Goal: Information Seeking & Learning: Stay updated

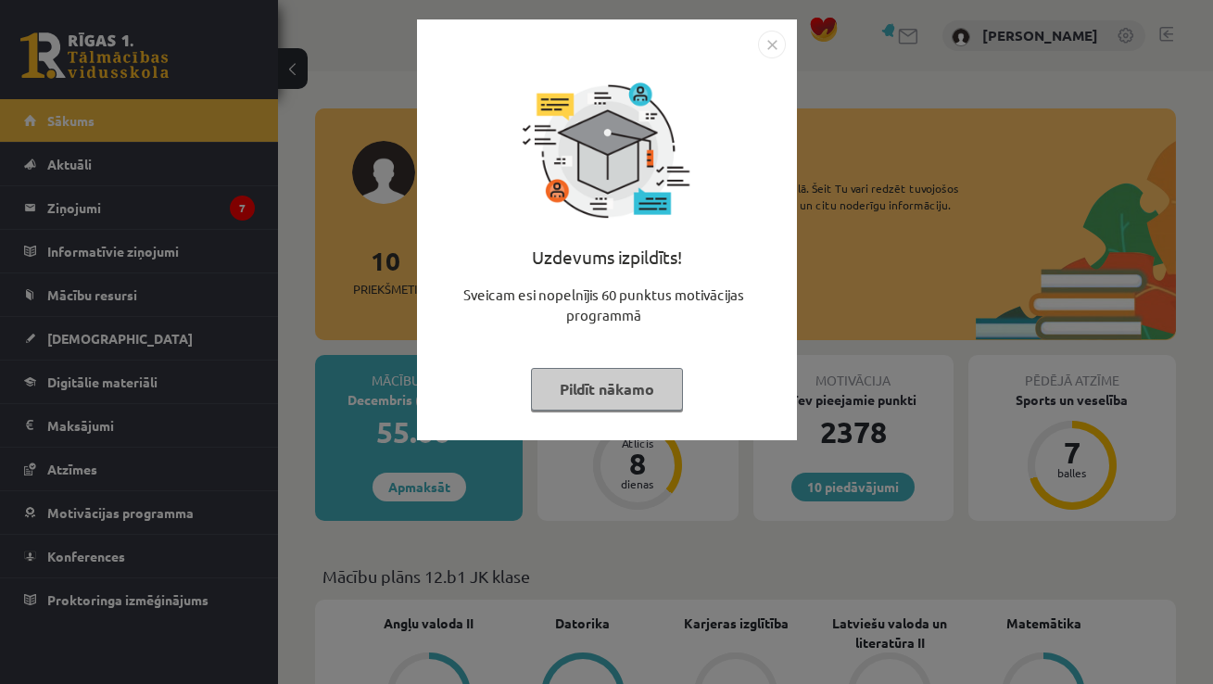
scroll to position [403, 0]
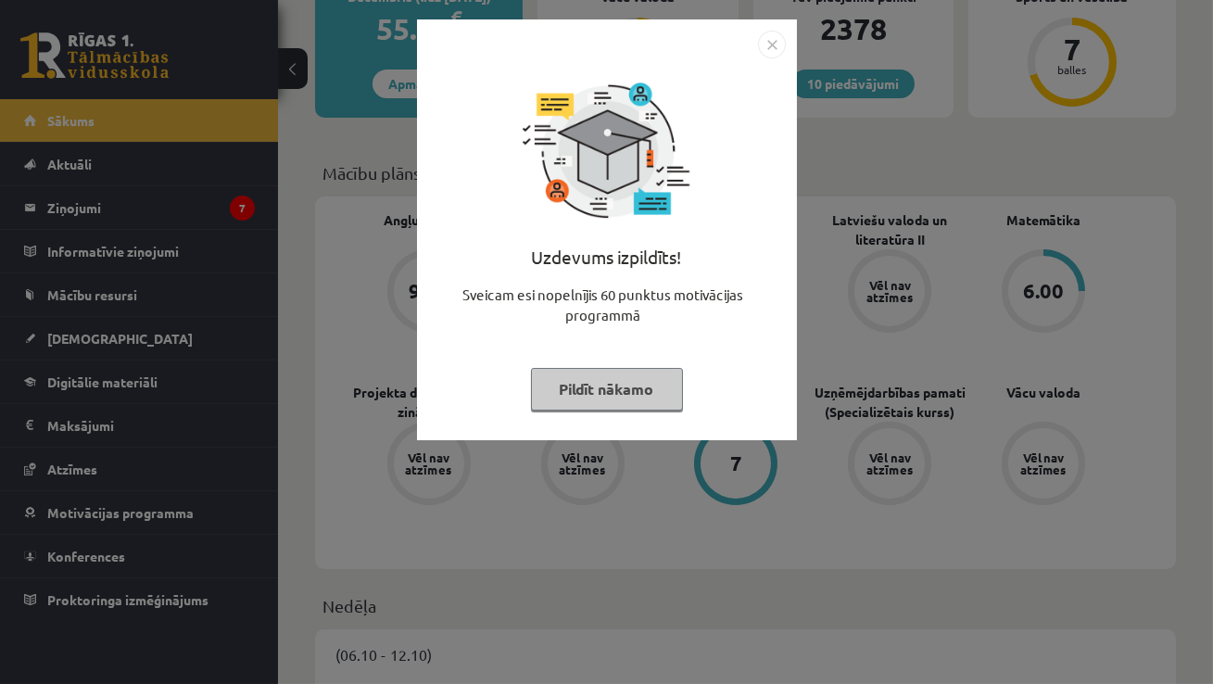
click at [567, 390] on button "Pildīt nākamo" at bounding box center [607, 389] width 152 height 43
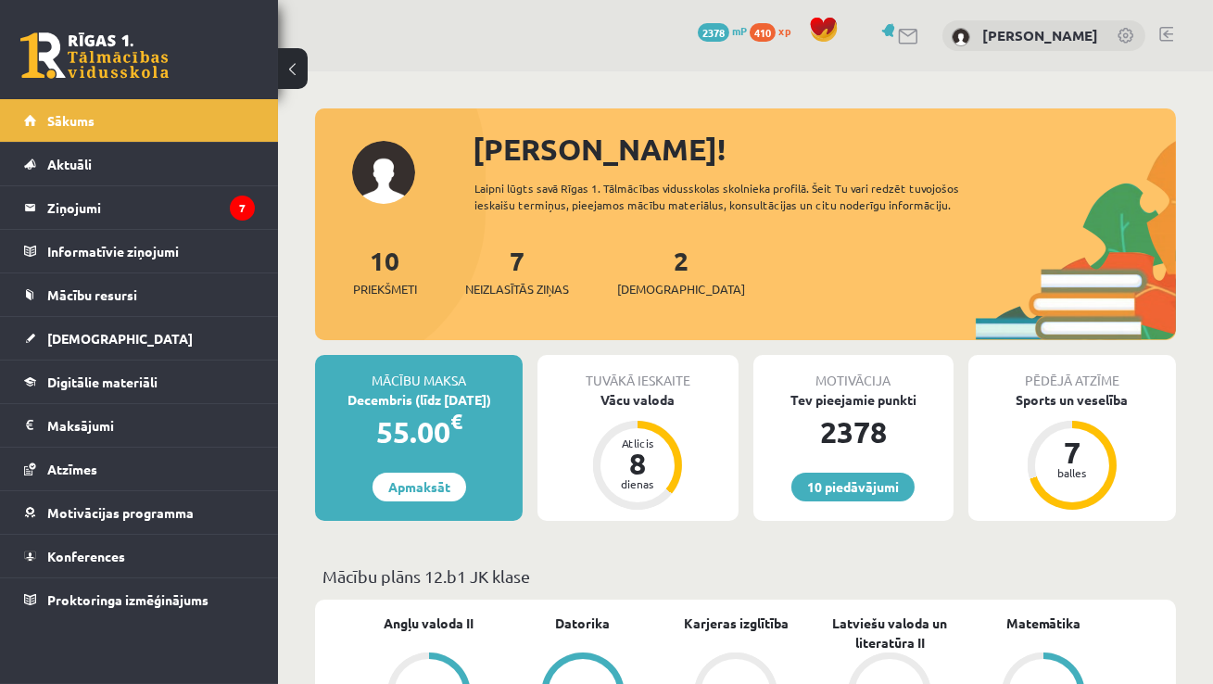
scroll to position [0, 0]
click at [32, 210] on link "Ziņojumi 7" at bounding box center [139, 207] width 231 height 43
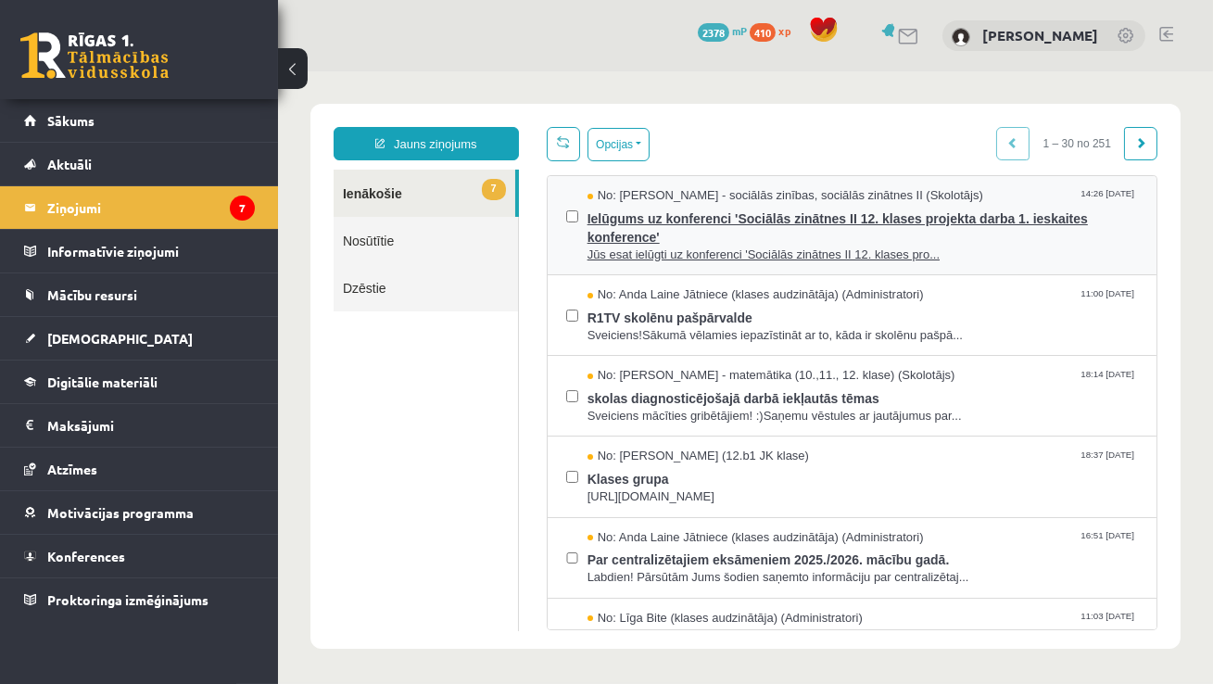
click at [631, 226] on span "Ielūgums uz konferenci 'Sociālās zinātnes II 12. klases projekta darba 1. ieska…" at bounding box center [861, 226] width 550 height 42
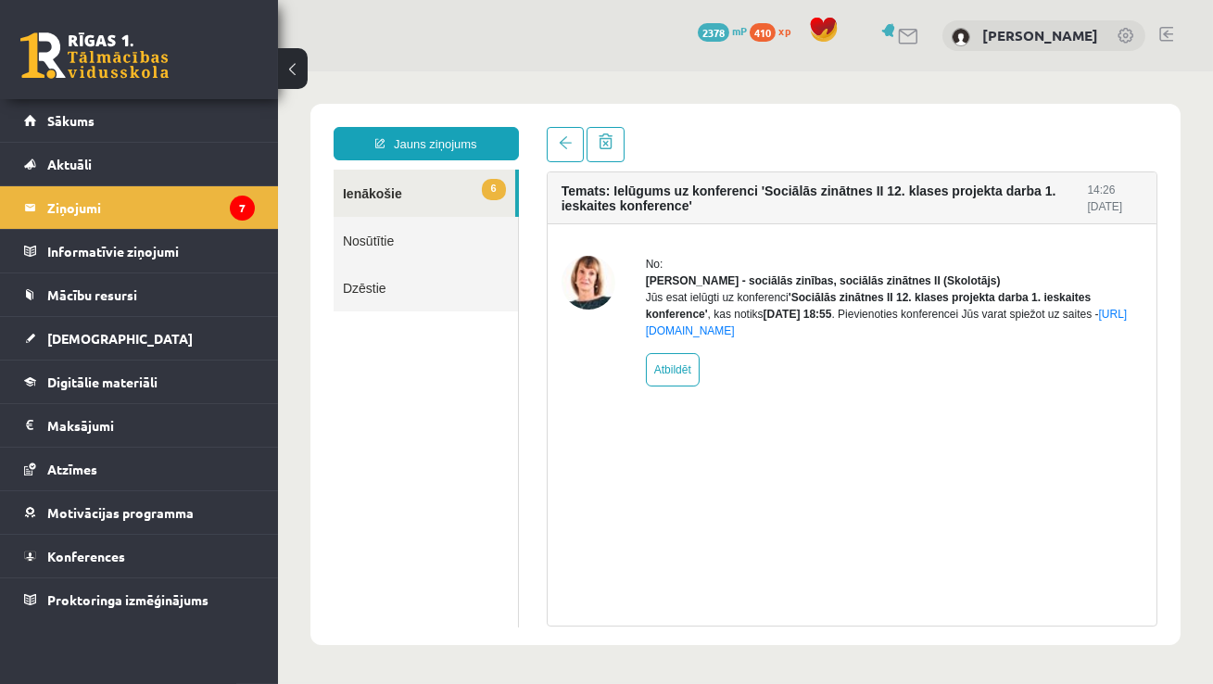
click at [570, 165] on div "Temats: Ielūgums uz konferenci 'Sociālās zinātnes II 12. klases projekta darba …" at bounding box center [851, 376] width 638 height 499
click at [566, 167] on div "Temats: Ielūgums uz konferenci 'Sociālās zinātnes II 12. klases projekta darba …" at bounding box center [851, 376] width 638 height 499
click at [563, 150] on link at bounding box center [564, 144] width 37 height 35
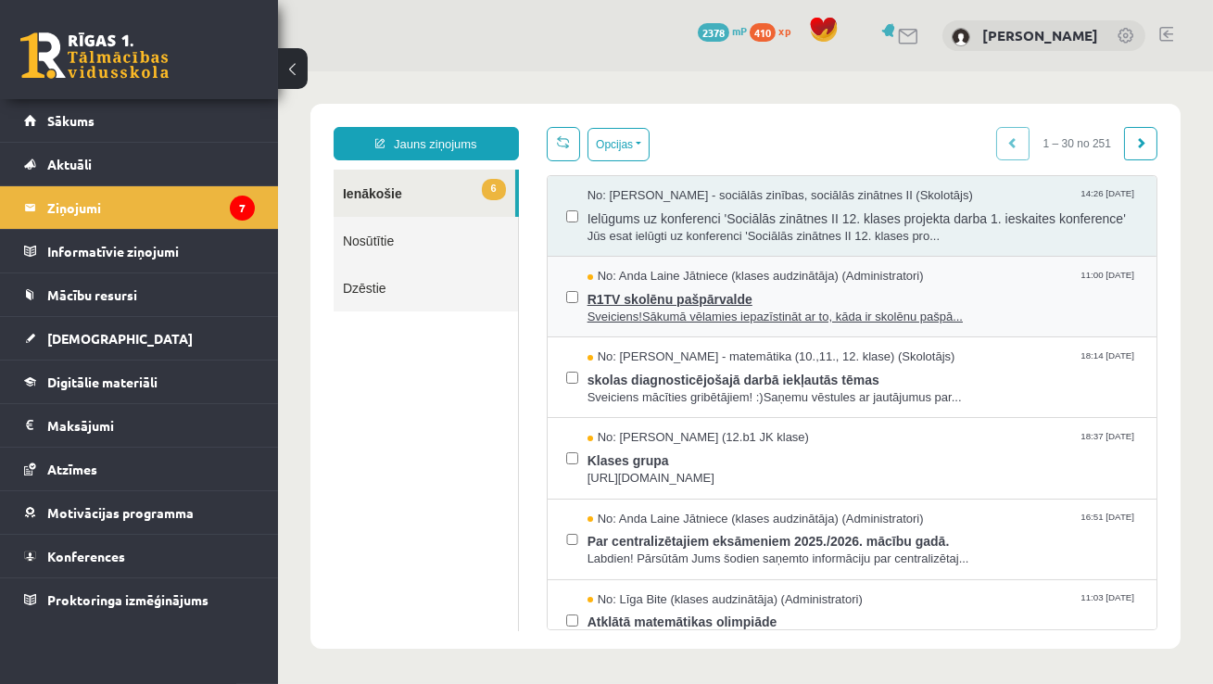
click at [643, 307] on span "R1TV skolēnu pašpārvalde" at bounding box center [861, 296] width 550 height 23
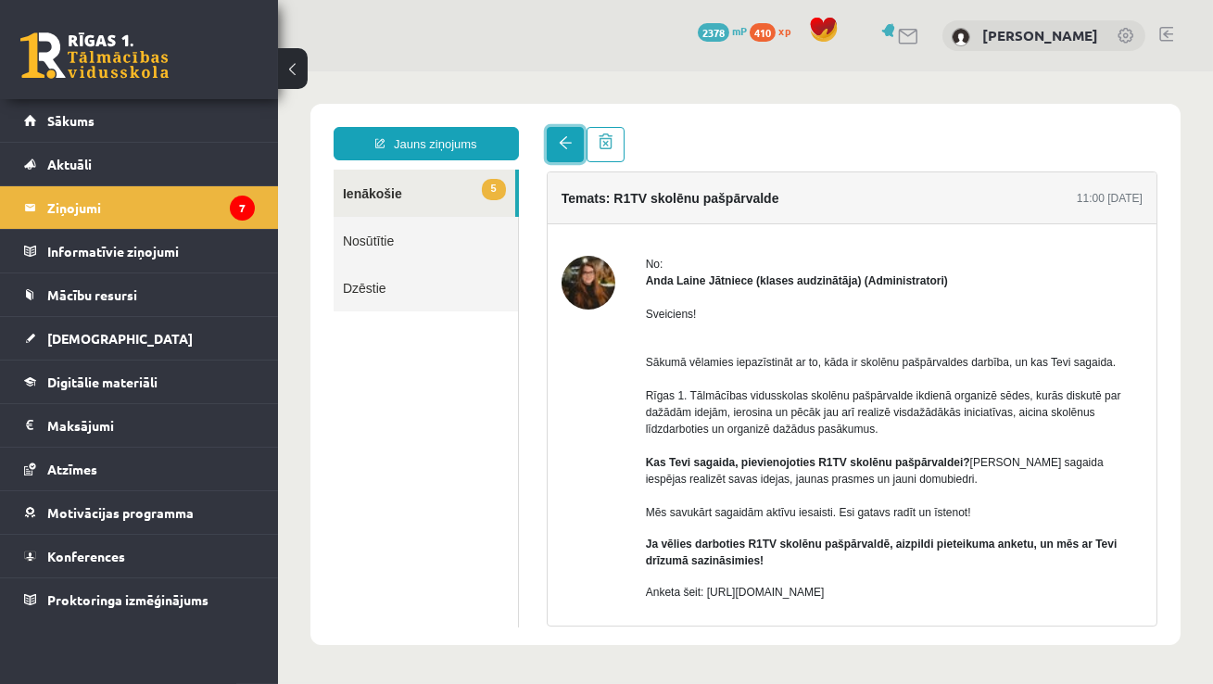
click at [569, 153] on link at bounding box center [564, 144] width 37 height 35
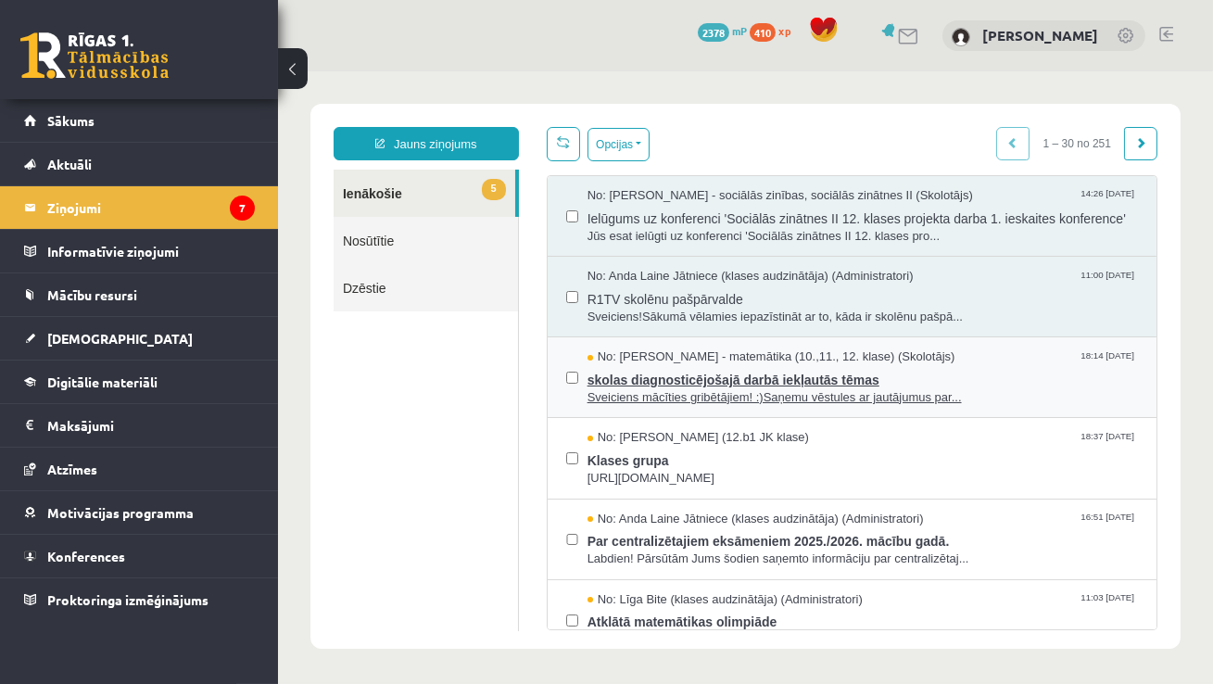
click at [667, 389] on span "skolas diagnosticējošajā darbā iekļautās tēmas" at bounding box center [861, 377] width 550 height 23
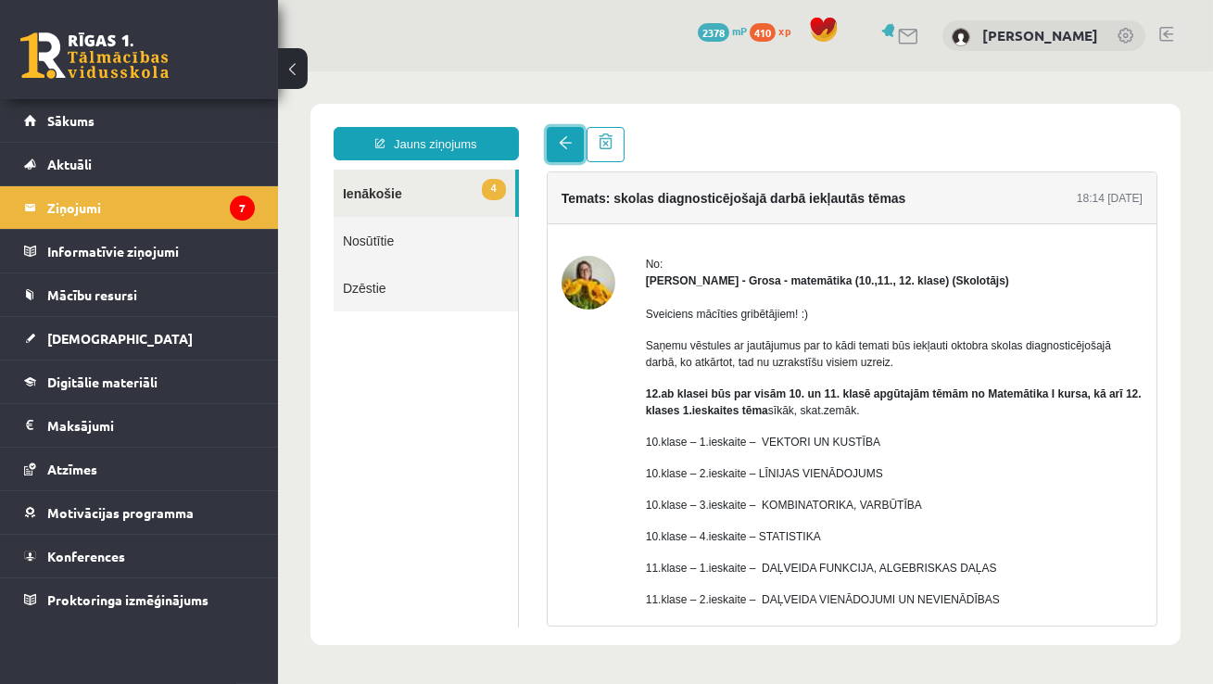
click at [563, 158] on link at bounding box center [564, 144] width 37 height 35
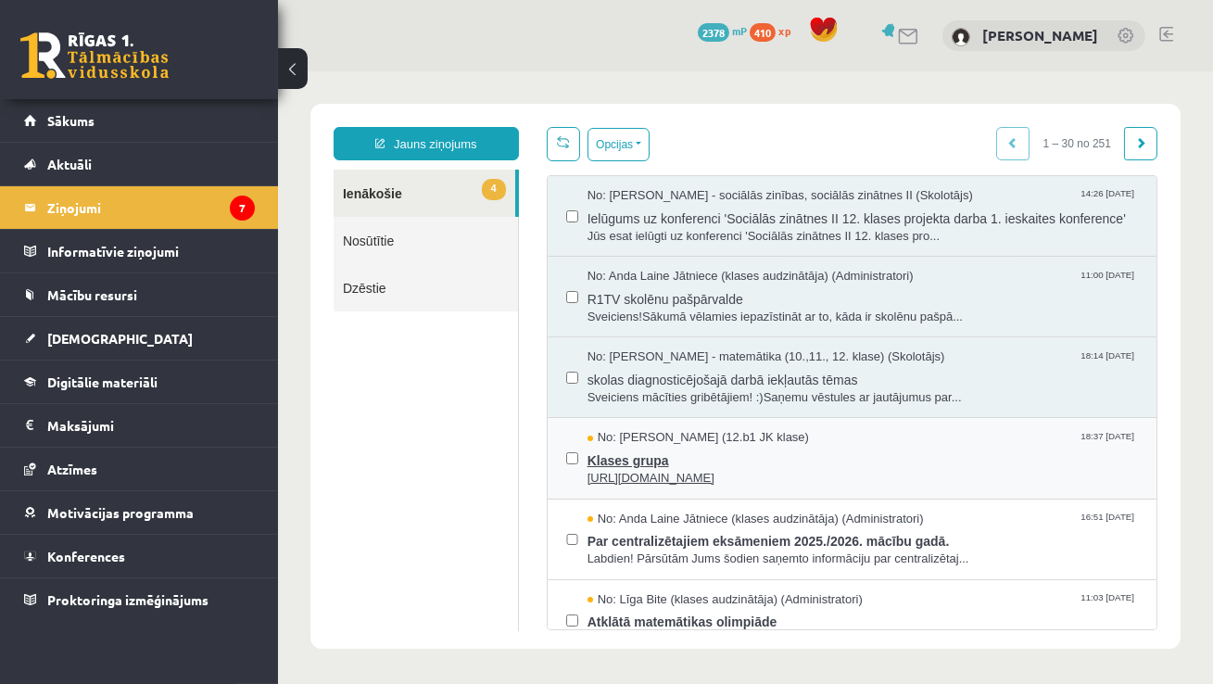
click at [633, 470] on span "Klases grupa" at bounding box center [861, 458] width 550 height 23
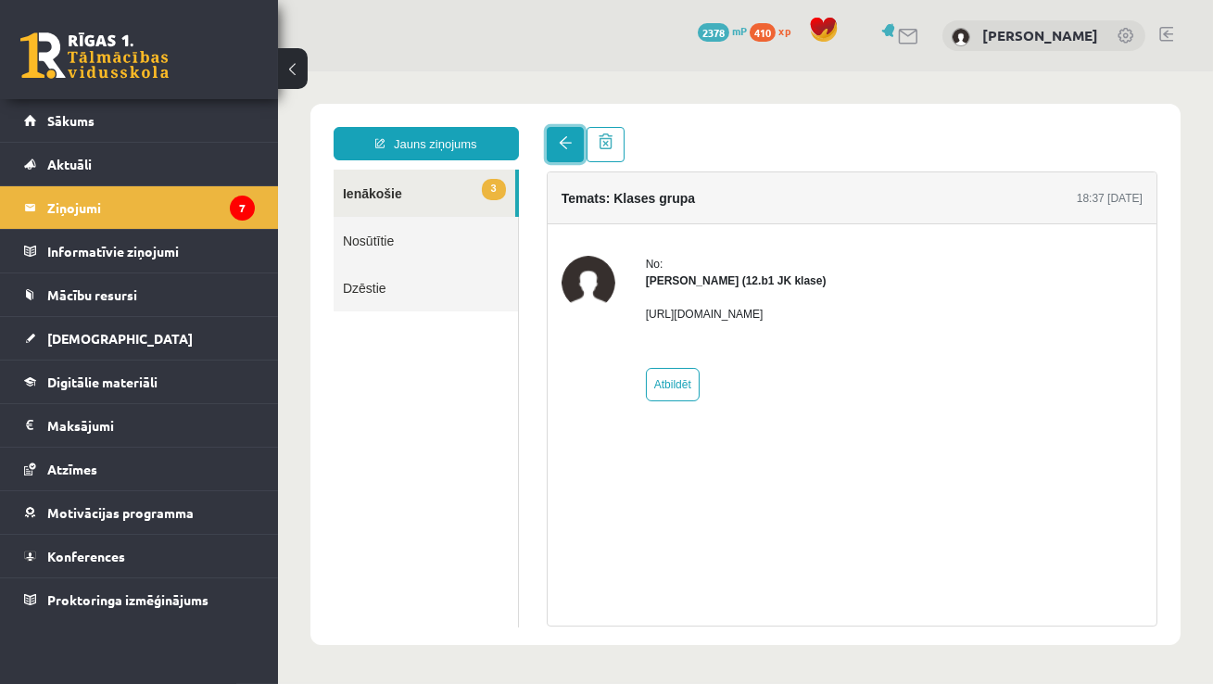
click at [558, 151] on link at bounding box center [564, 144] width 37 height 35
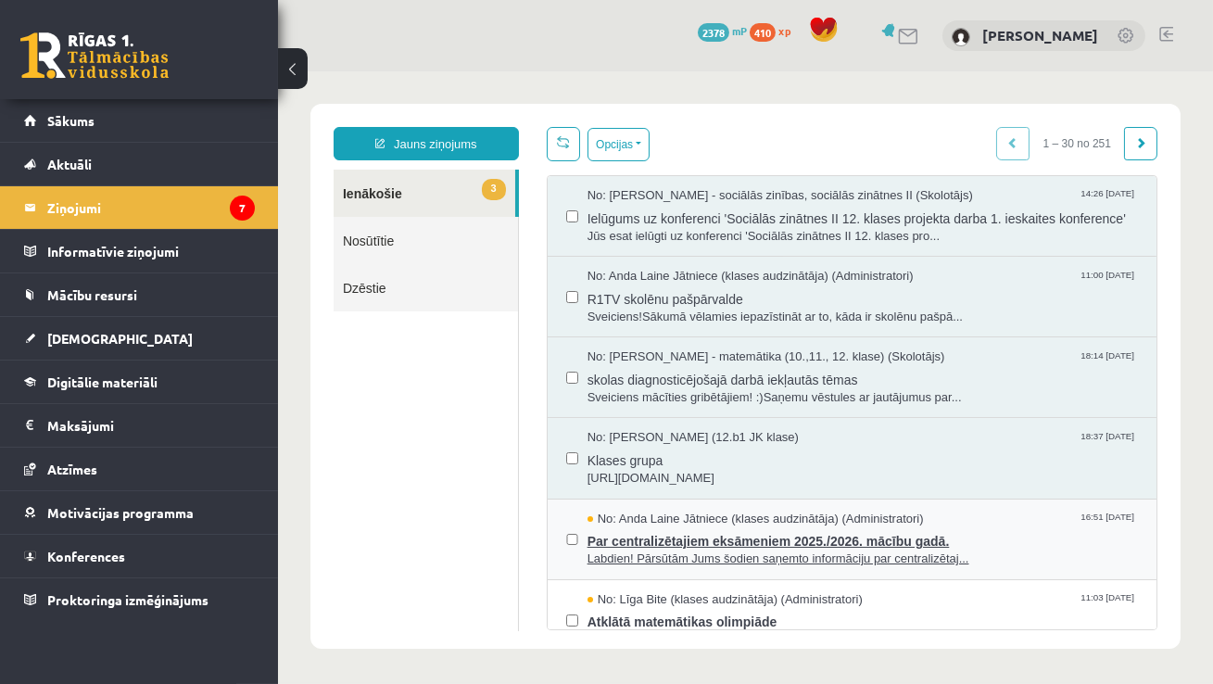
click at [629, 548] on span "Par centralizētajiem eksāmeniem 2025./2026. mācību gadā." at bounding box center [861, 538] width 550 height 23
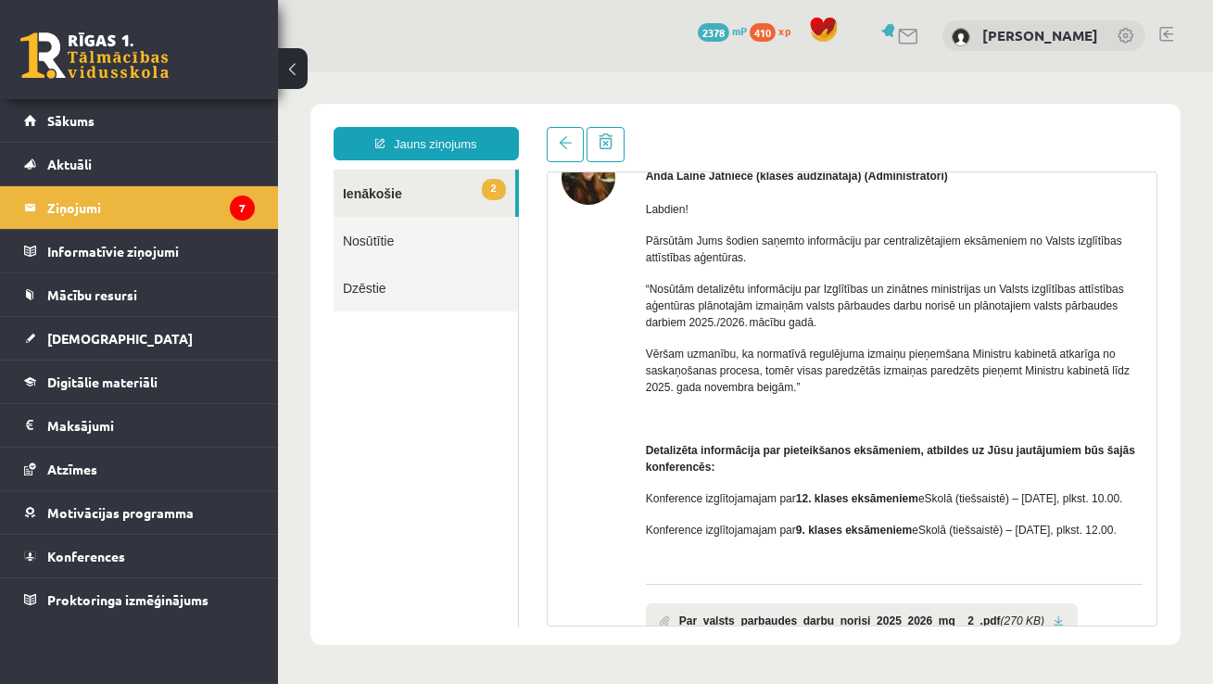
scroll to position [243, 0]
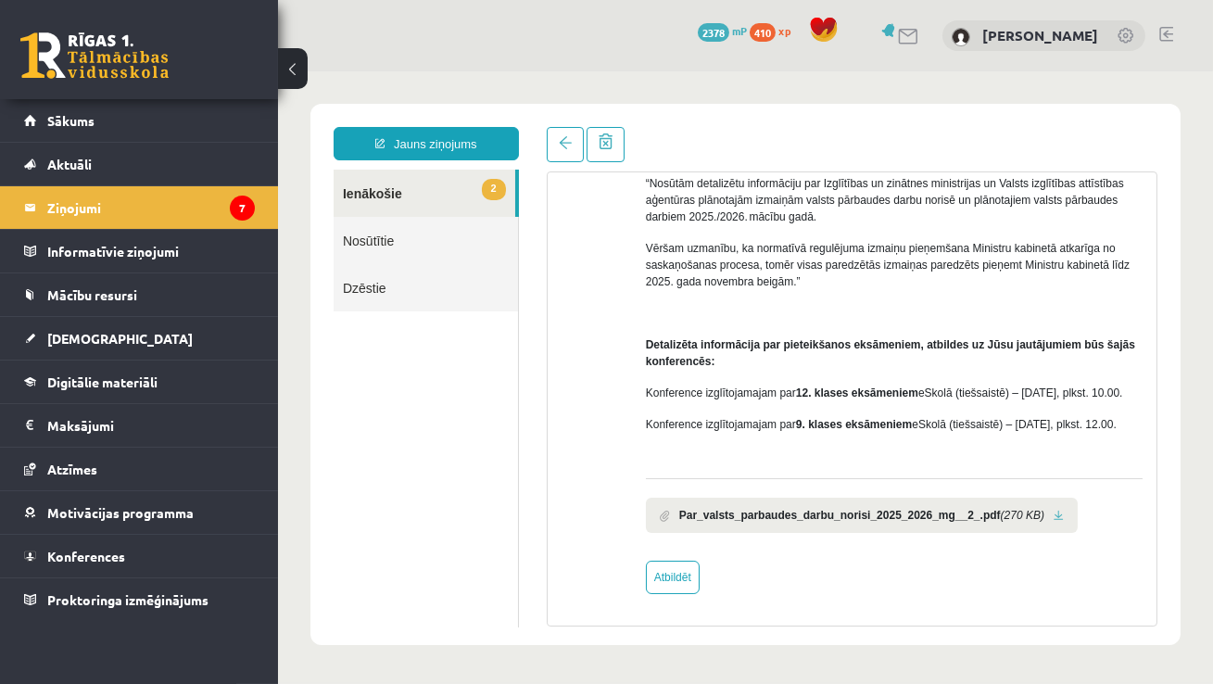
click at [667, 513] on span at bounding box center [664, 516] width 10 height 12
click at [1063, 516] on link at bounding box center [1058, 516] width 10 height 12
click at [554, 145] on link at bounding box center [564, 144] width 37 height 35
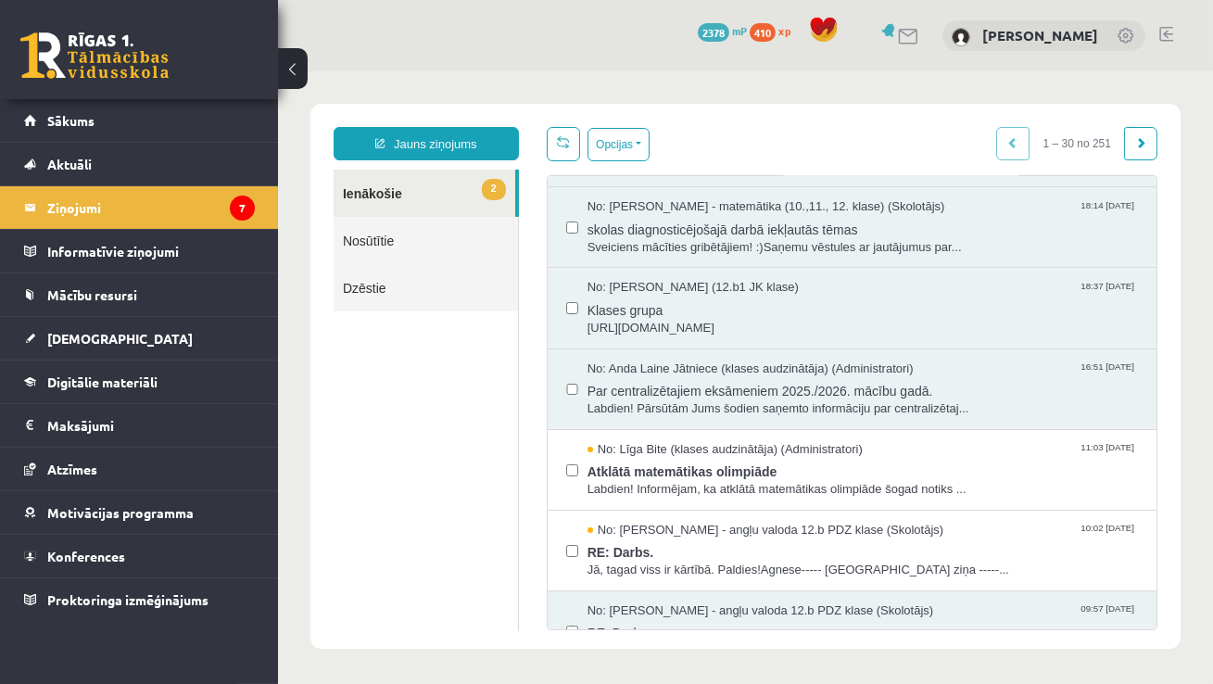
scroll to position [0, 0]
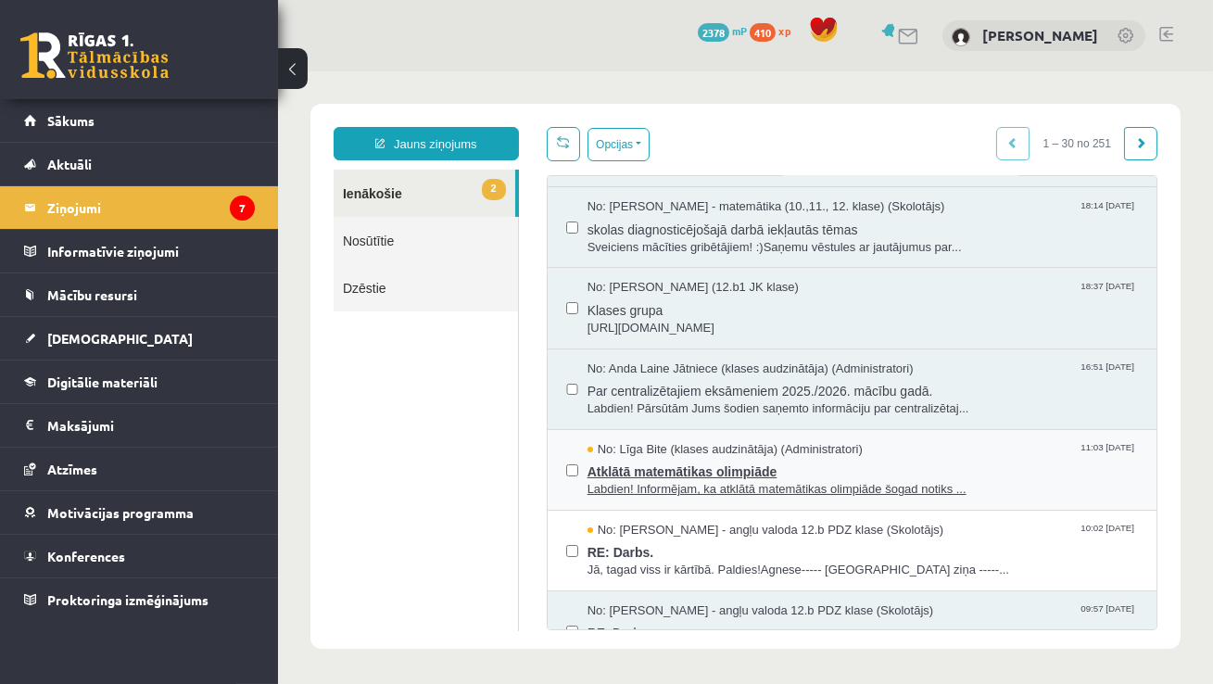
click at [663, 481] on span "Atklātā matemātikas olimpiāde" at bounding box center [861, 469] width 550 height 23
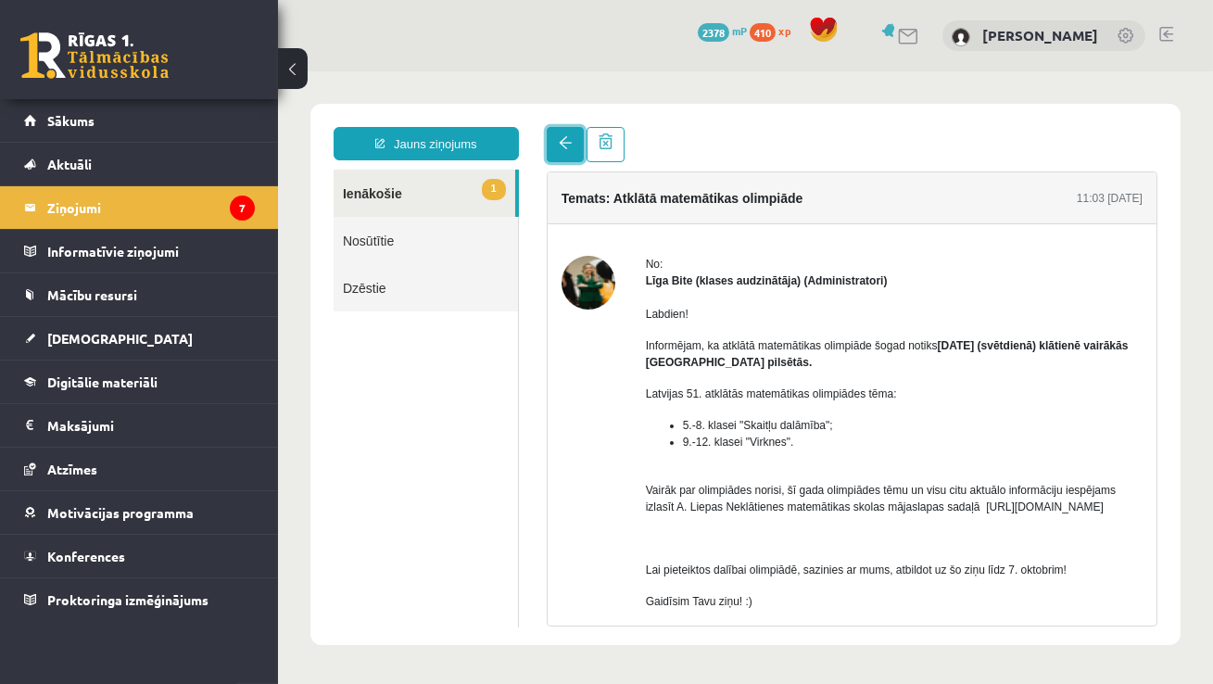
click at [561, 138] on span at bounding box center [564, 142] width 13 height 13
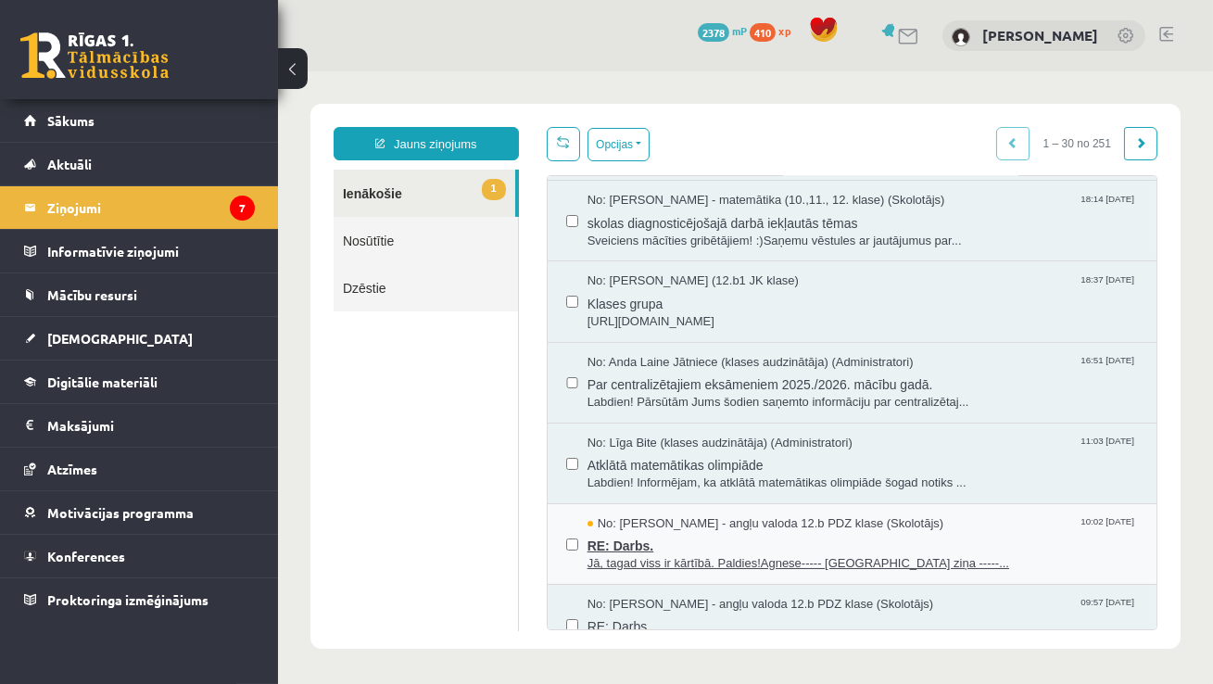
click at [711, 555] on span "RE: Darbs." at bounding box center [861, 543] width 550 height 23
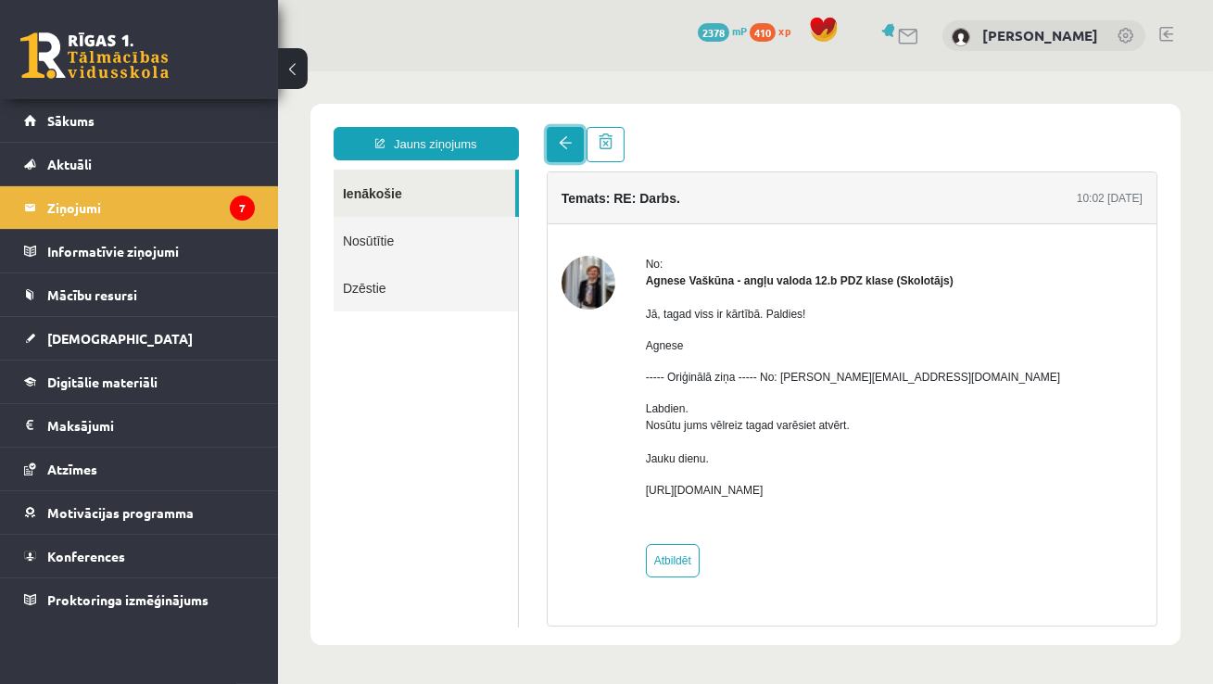
click at [559, 134] on link at bounding box center [564, 144] width 37 height 35
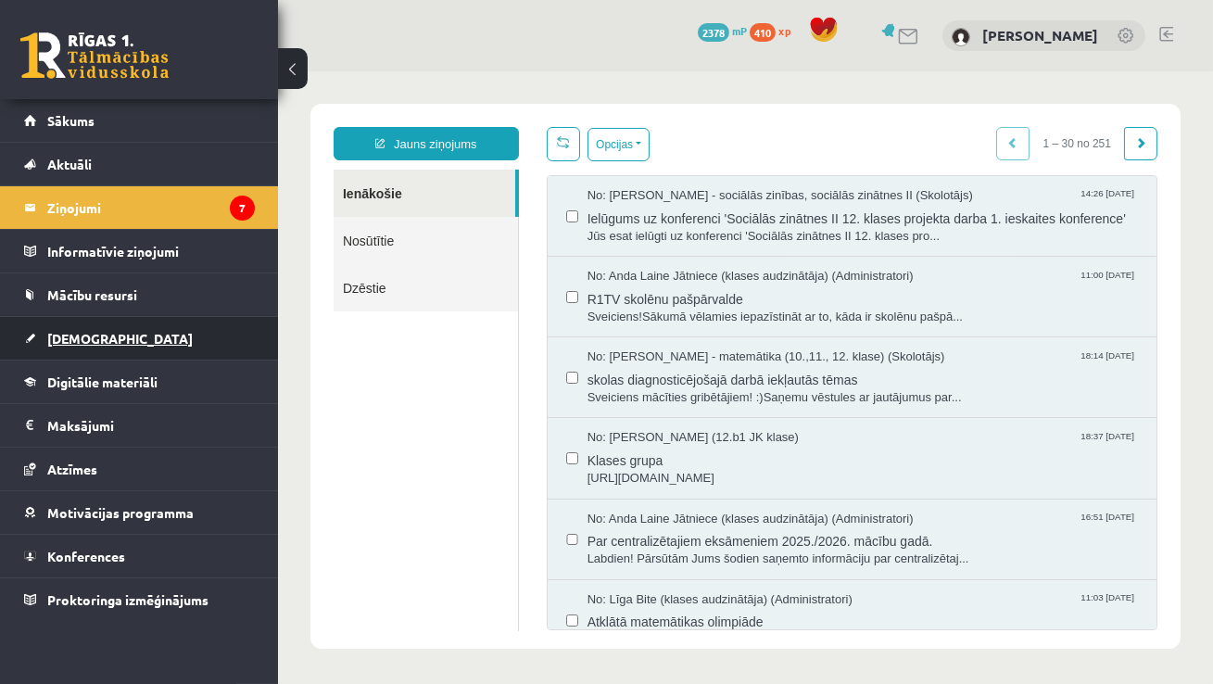
click at [99, 335] on span "[DEMOGRAPHIC_DATA]" at bounding box center [119, 338] width 145 height 17
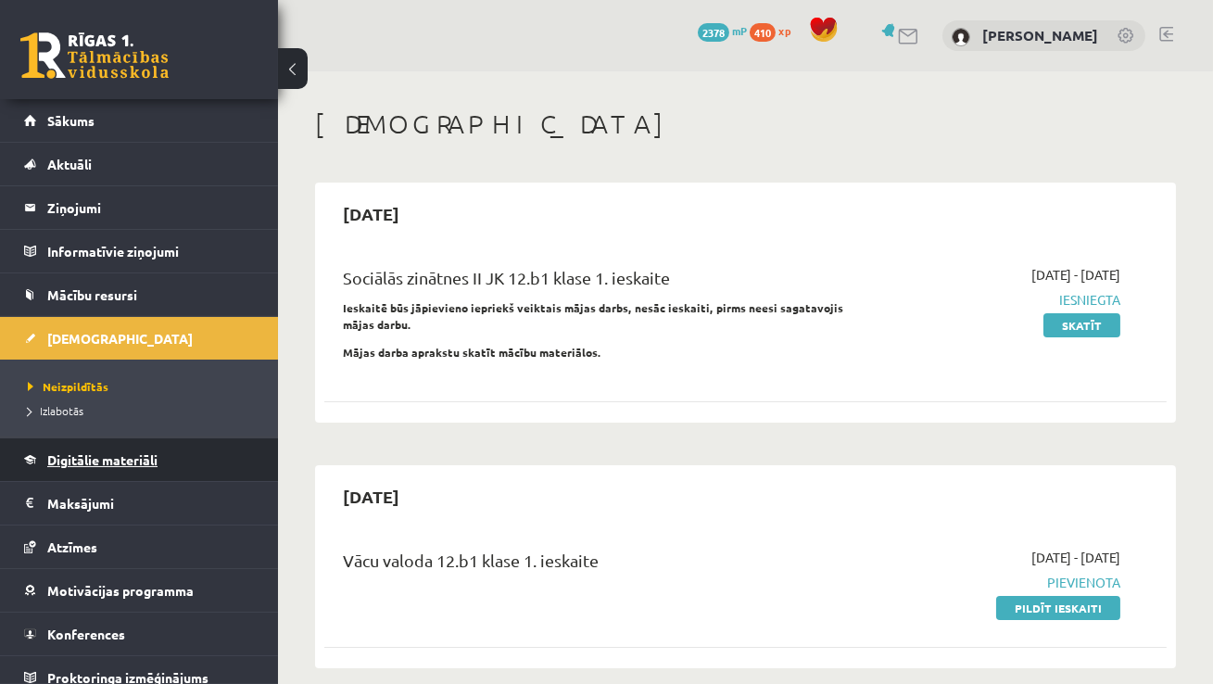
click at [90, 458] on span "Digitālie materiāli" at bounding box center [102, 459] width 110 height 17
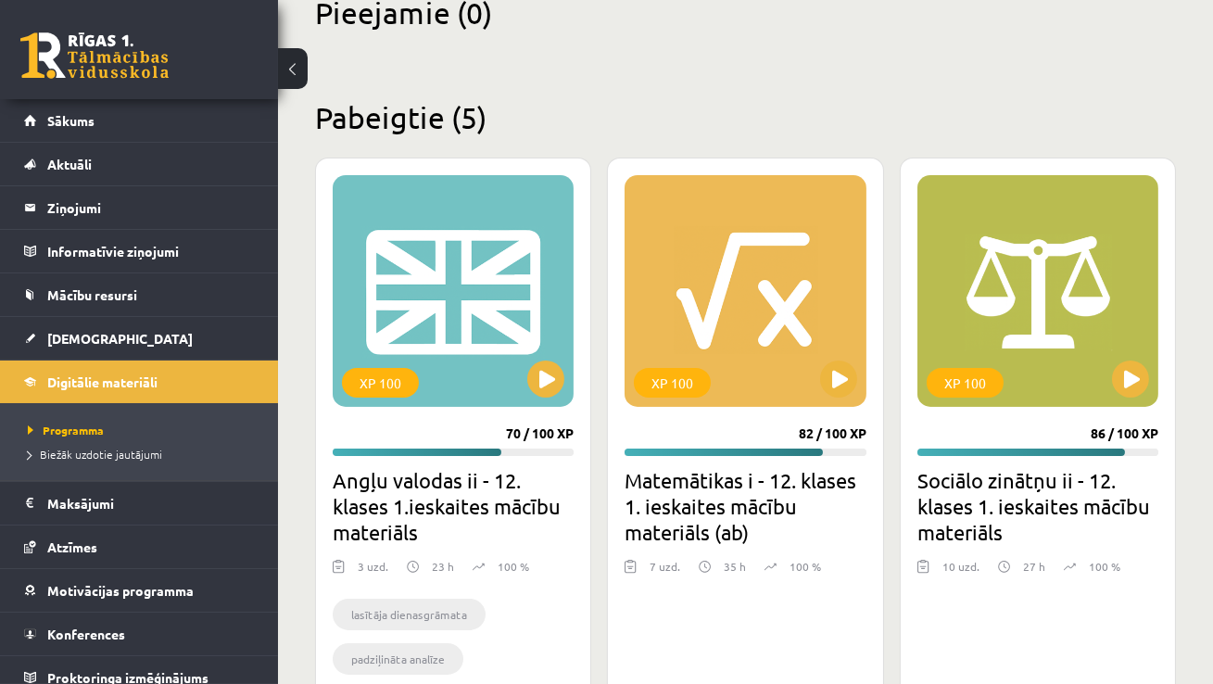
scroll to position [382, 0]
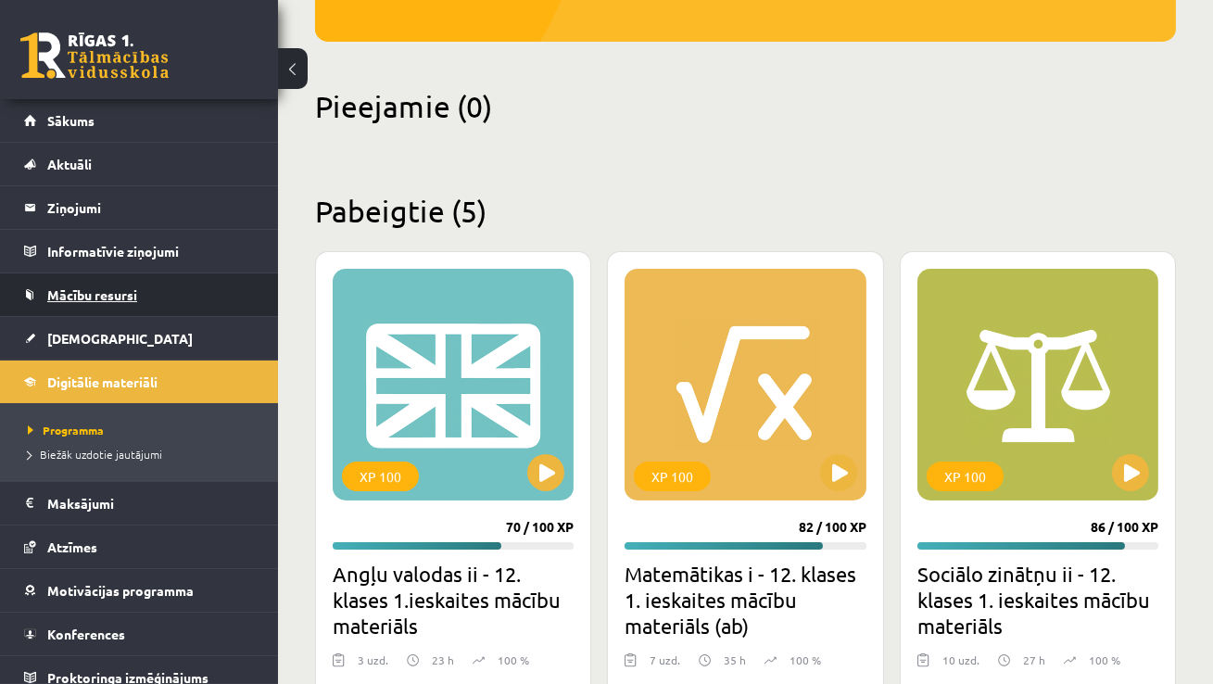
click at [84, 286] on span "Mācību resursi" at bounding box center [92, 294] width 90 height 17
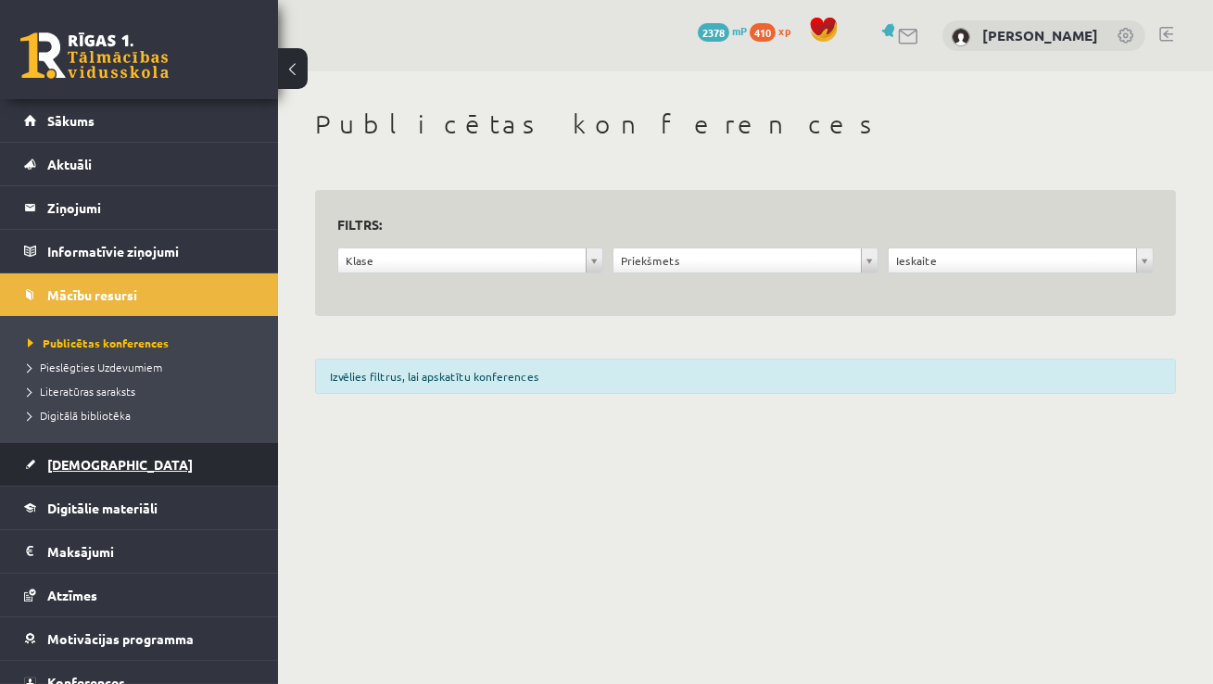
scroll to position [61, 0]
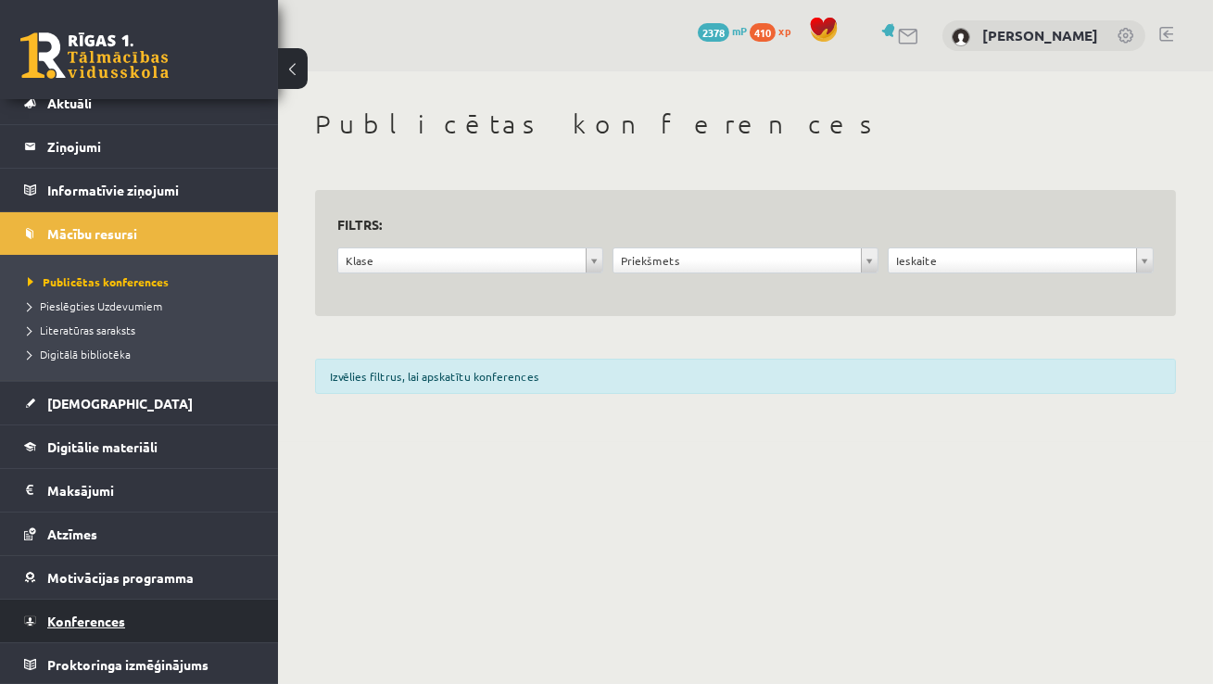
click at [95, 612] on span "Konferences" at bounding box center [86, 620] width 78 height 17
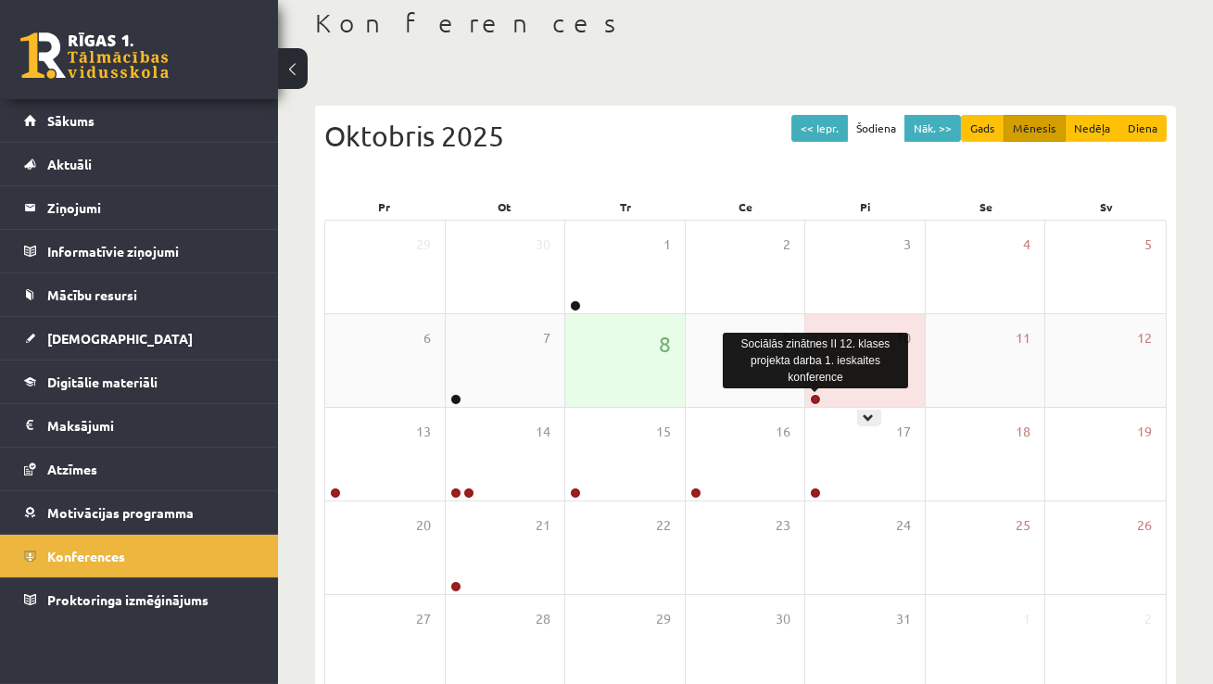
scroll to position [200, 0]
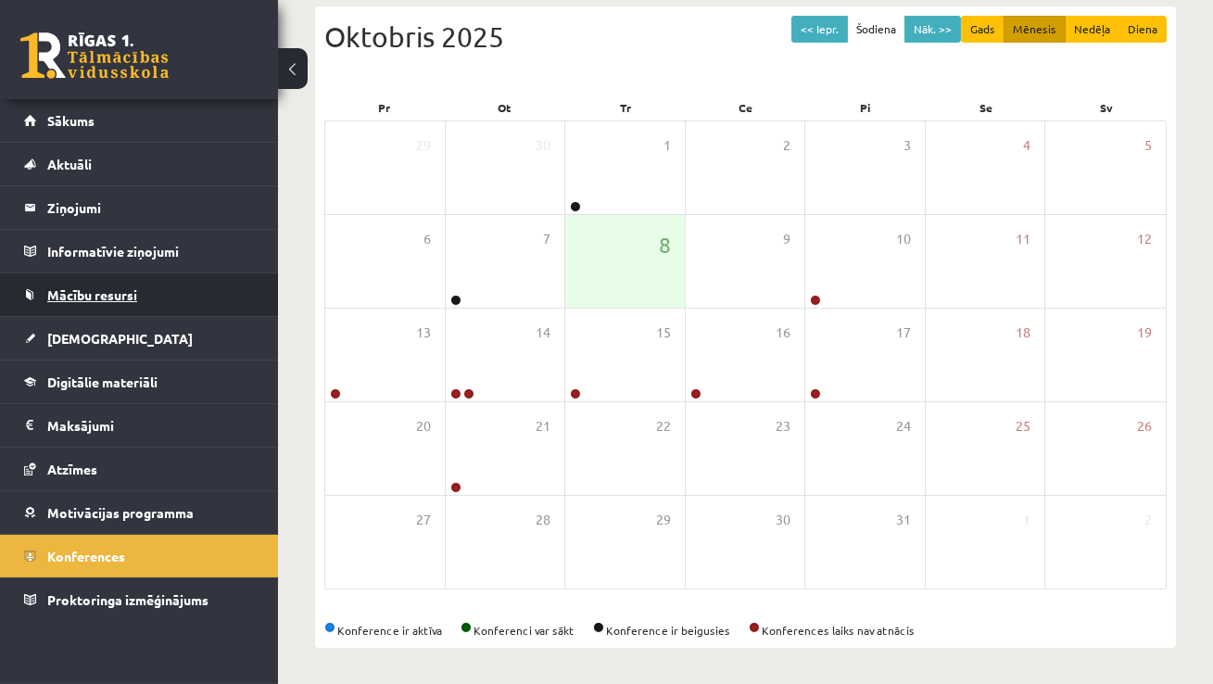
click at [78, 296] on span "Mācību resursi" at bounding box center [92, 294] width 90 height 17
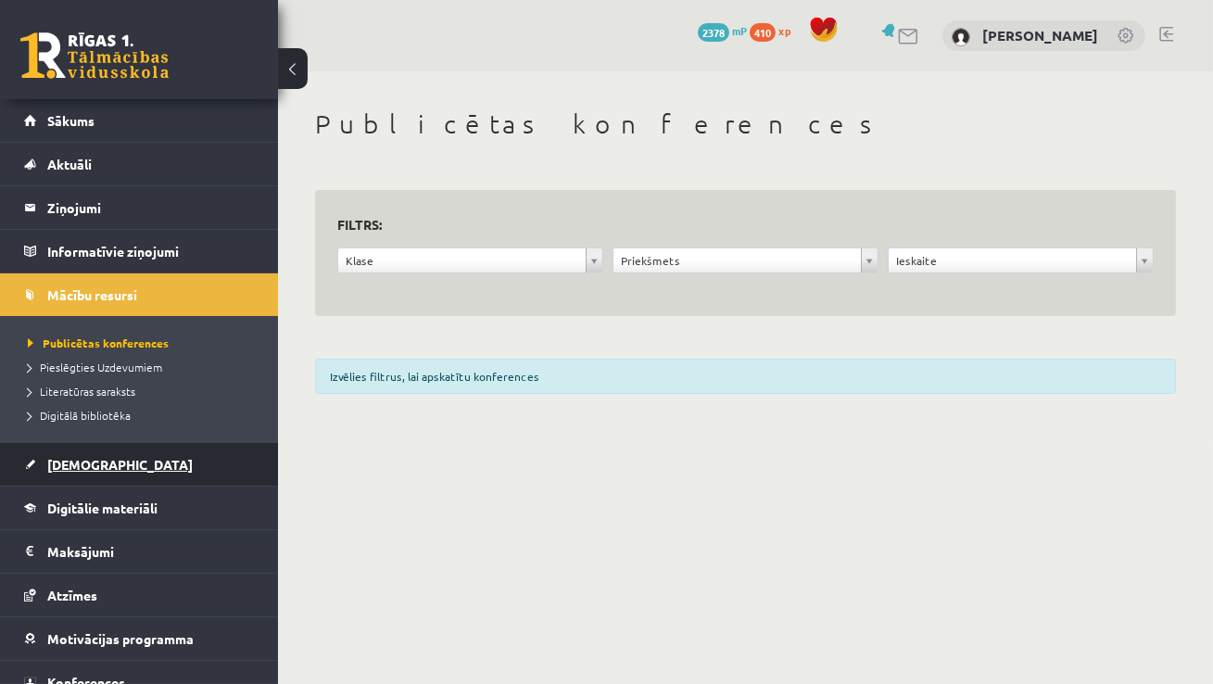
click at [112, 468] on link "[DEMOGRAPHIC_DATA]" at bounding box center [139, 464] width 231 height 43
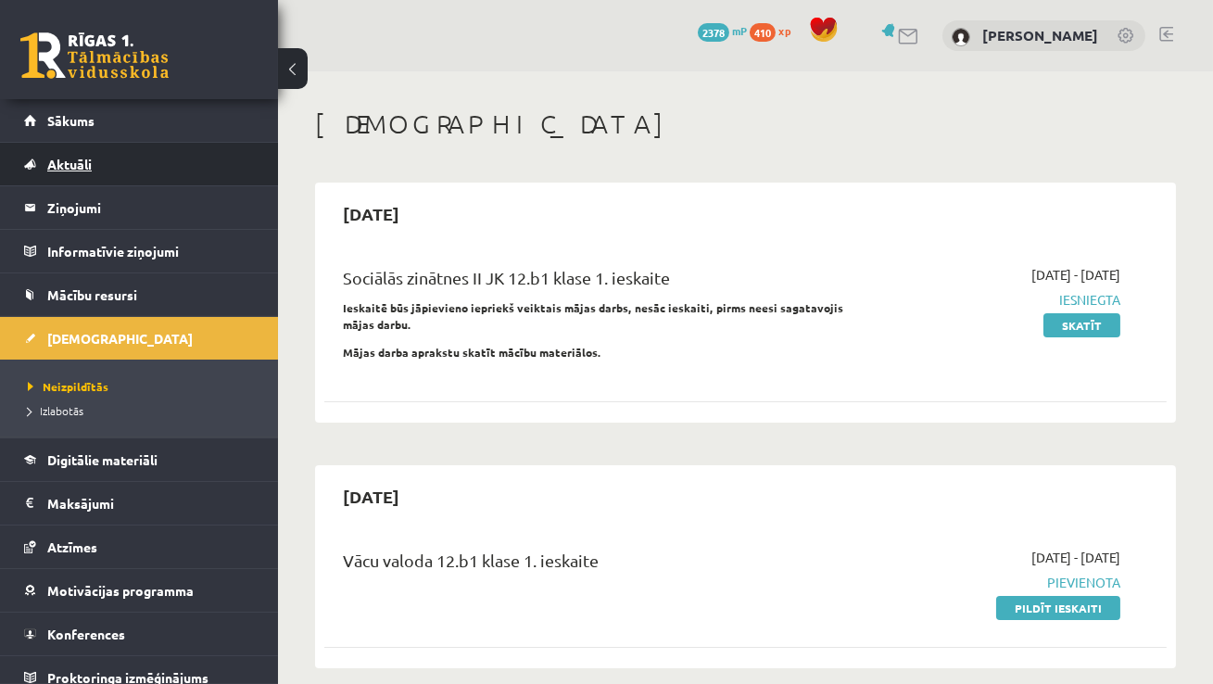
click at [97, 169] on link "Aktuāli" at bounding box center [139, 164] width 231 height 43
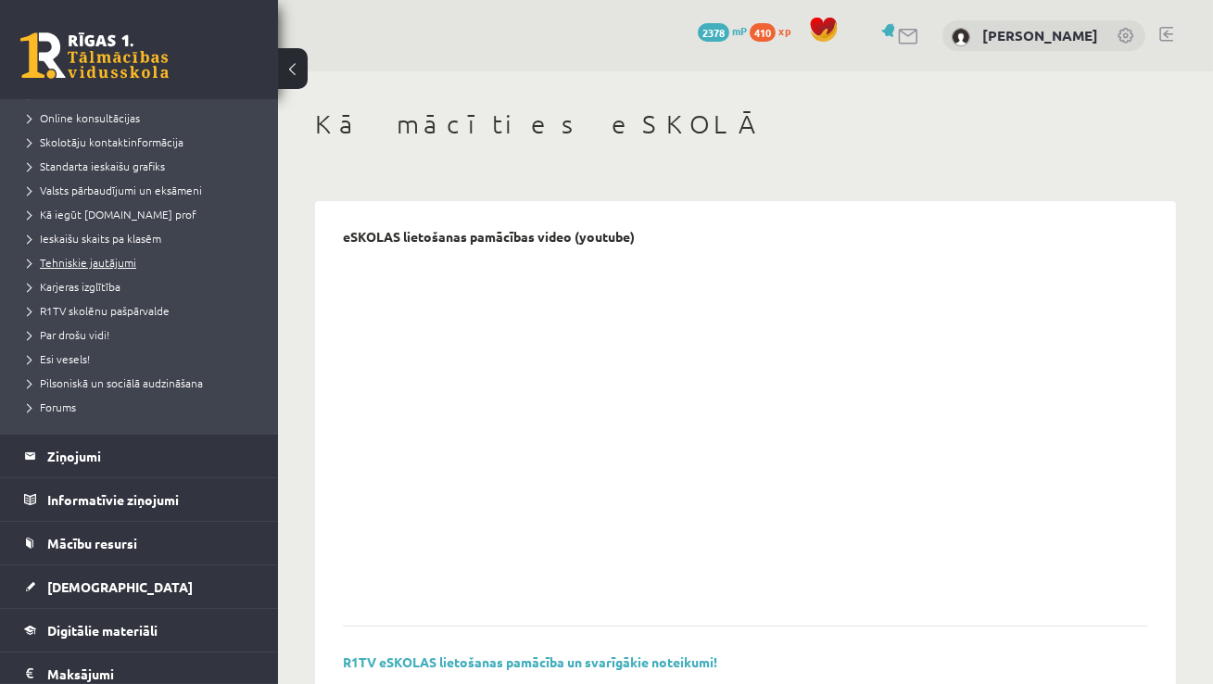
scroll to position [203, 0]
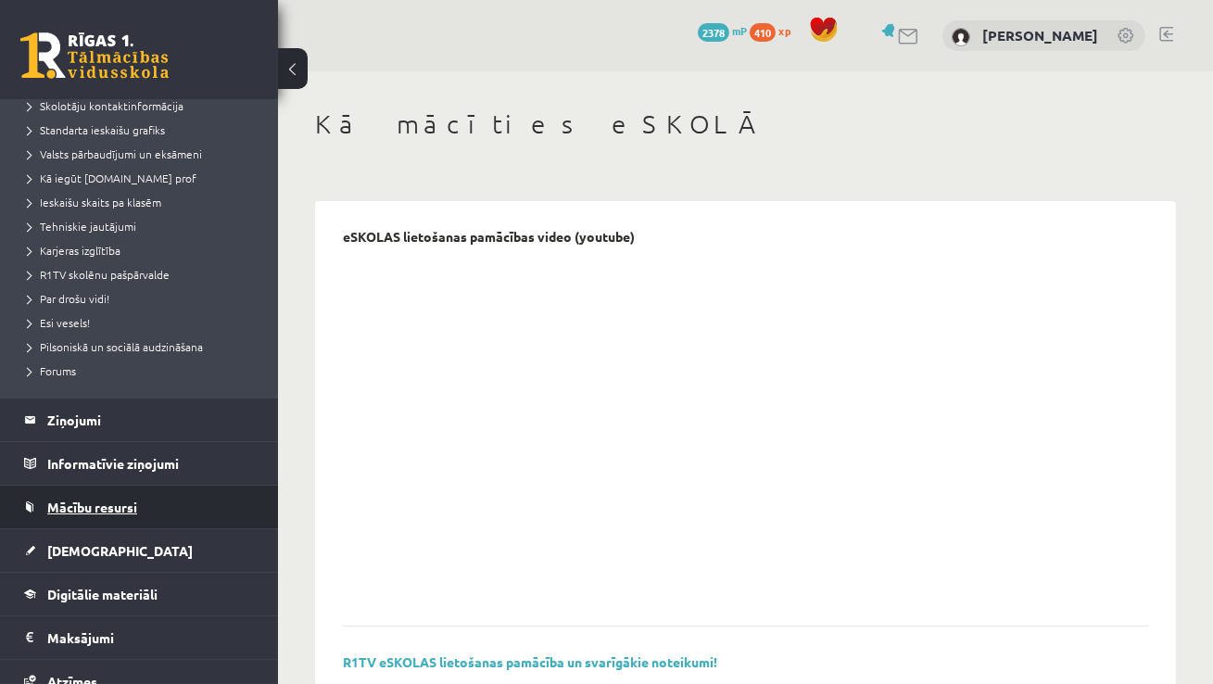
click at [101, 508] on span "Mācību resursi" at bounding box center [92, 506] width 90 height 17
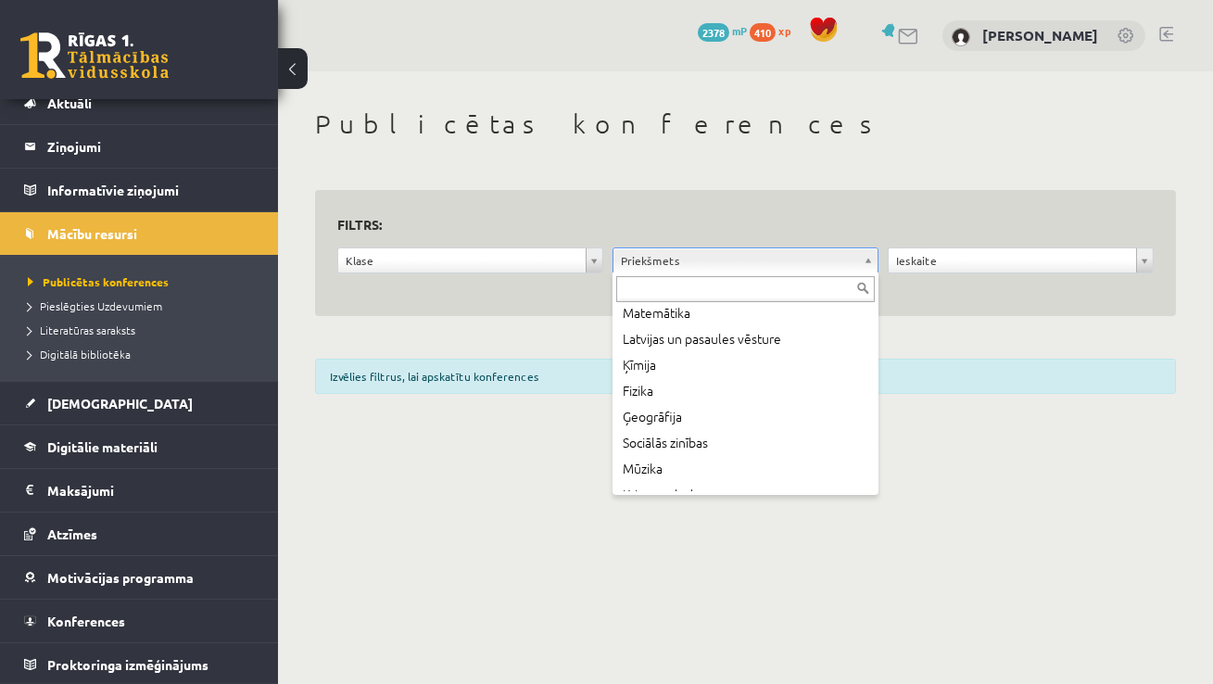
scroll to position [166, 0]
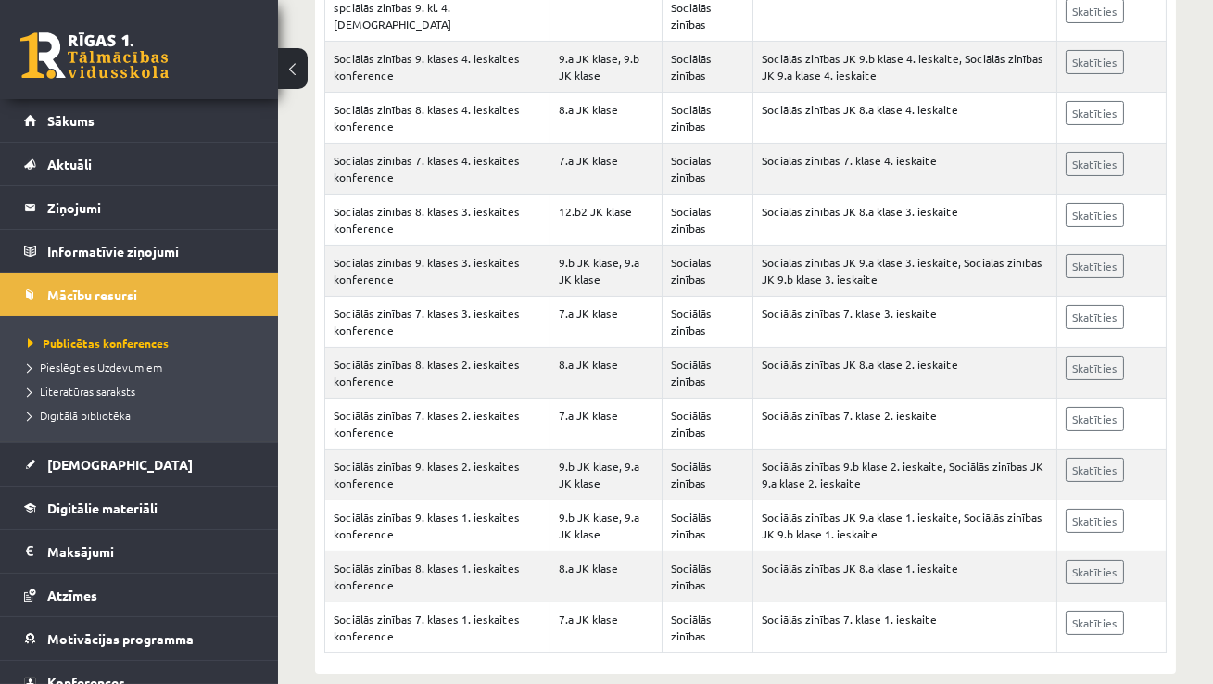
scroll to position [626, 0]
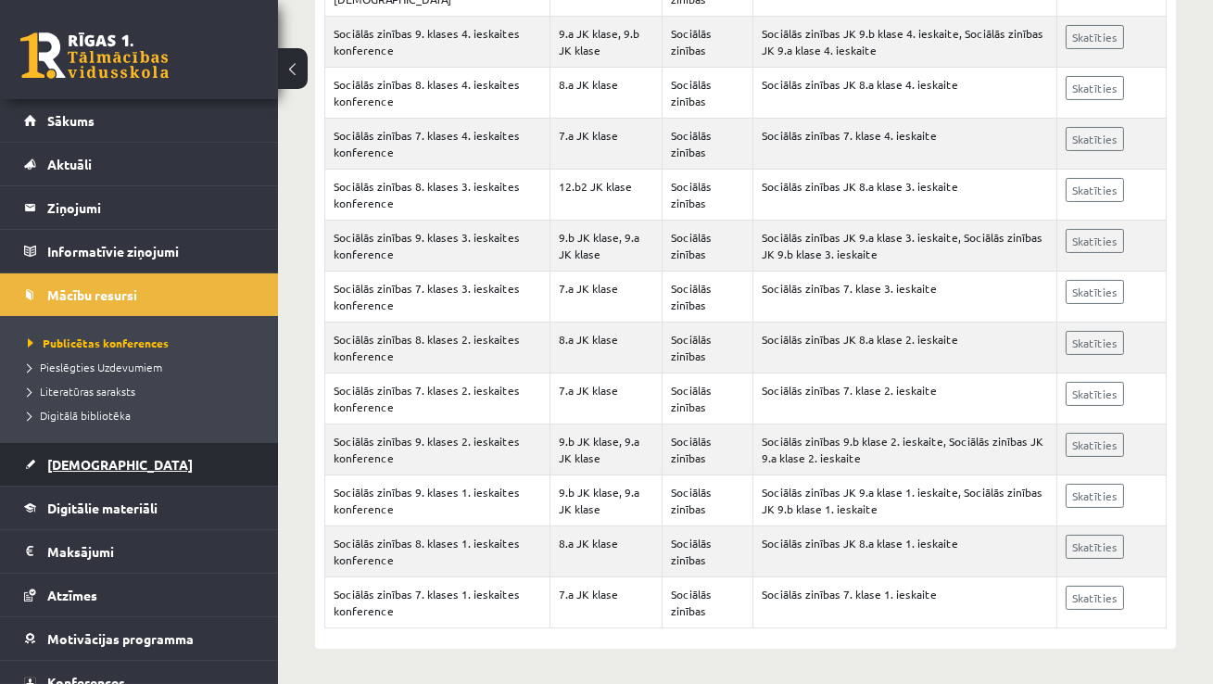
click at [75, 470] on span "[DEMOGRAPHIC_DATA]" at bounding box center [119, 464] width 145 height 17
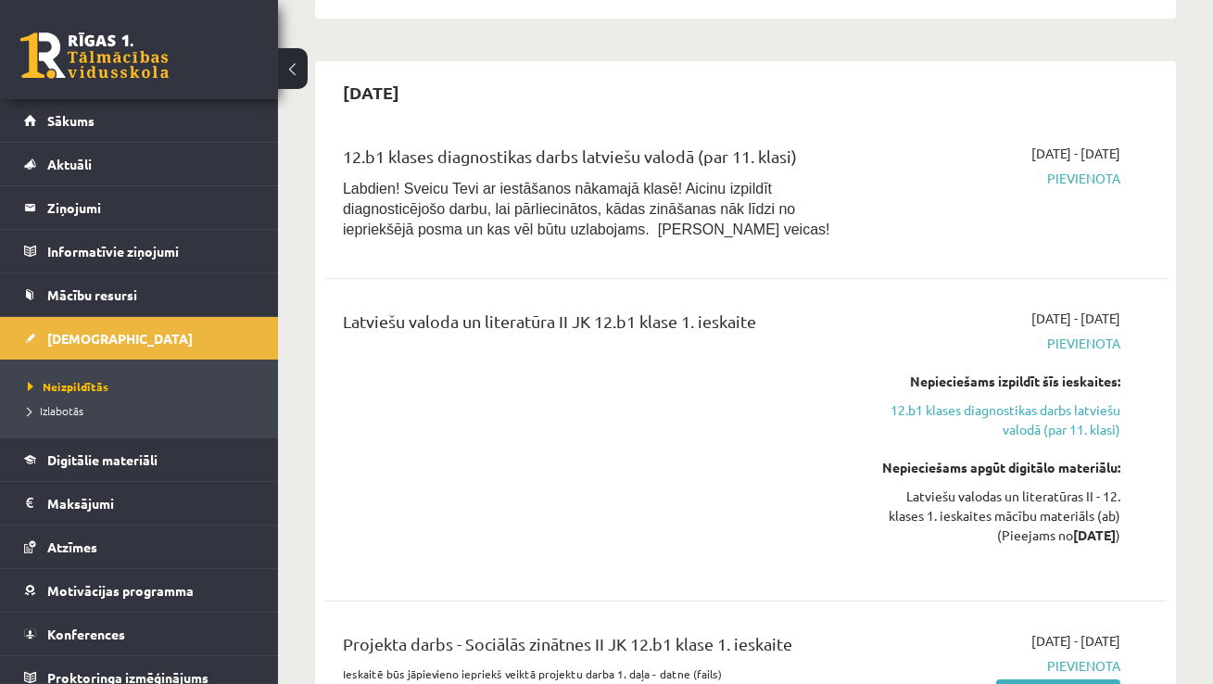
scroll to position [1014, 0]
